Goal: Transaction & Acquisition: Obtain resource

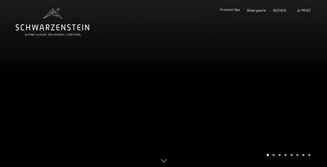
click at [234, 9] on span "Premium Spa" at bounding box center [230, 10] width 20 height 4
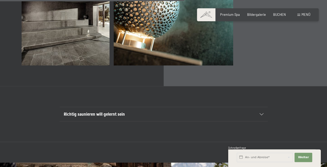
scroll to position [1415, 0]
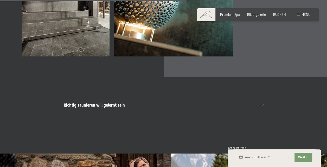
click at [295, 16] on div "Buchen Anfragen Premium Spa Bildergalerie BUCHEN Menü DE IT EN Gutschein Bilder…" at bounding box center [257, 14] width 105 height 5
click at [297, 16] on span at bounding box center [298, 15] width 3 height 2
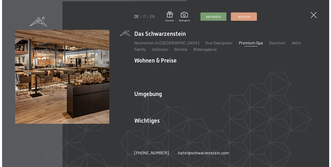
scroll to position [1422, 0]
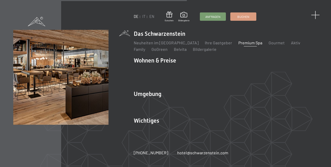
click at [315, 17] on span at bounding box center [314, 15] width 9 height 9
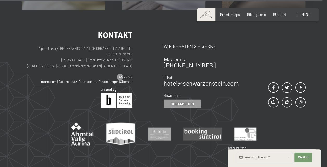
scroll to position [2389, 0]
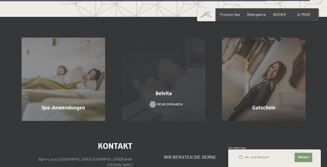
click at [157, 102] on span "Mehr erfahren" at bounding box center [170, 104] width 26 height 5
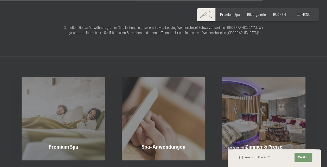
scroll to position [606, 0]
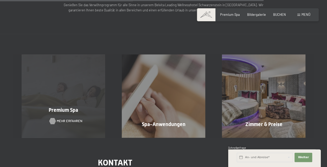
click at [75, 119] on span "Mehr erfahren" at bounding box center [70, 121] width 26 height 5
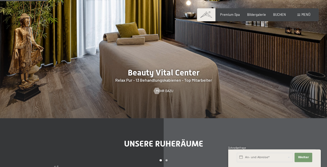
scroll to position [425, 0]
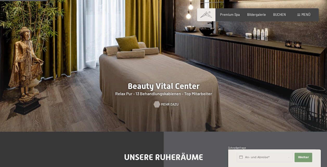
click at [167, 102] on span "Mehr dazu" at bounding box center [169, 104] width 17 height 5
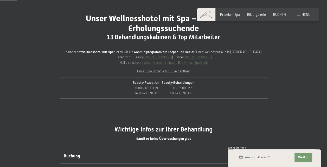
scroll to position [175, 0]
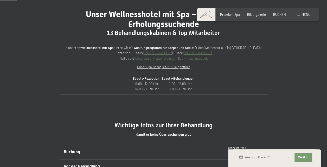
click at [202, 57] on link "Download Spa Book" at bounding box center [193, 58] width 28 height 4
